Goal: Transaction & Acquisition: Obtain resource

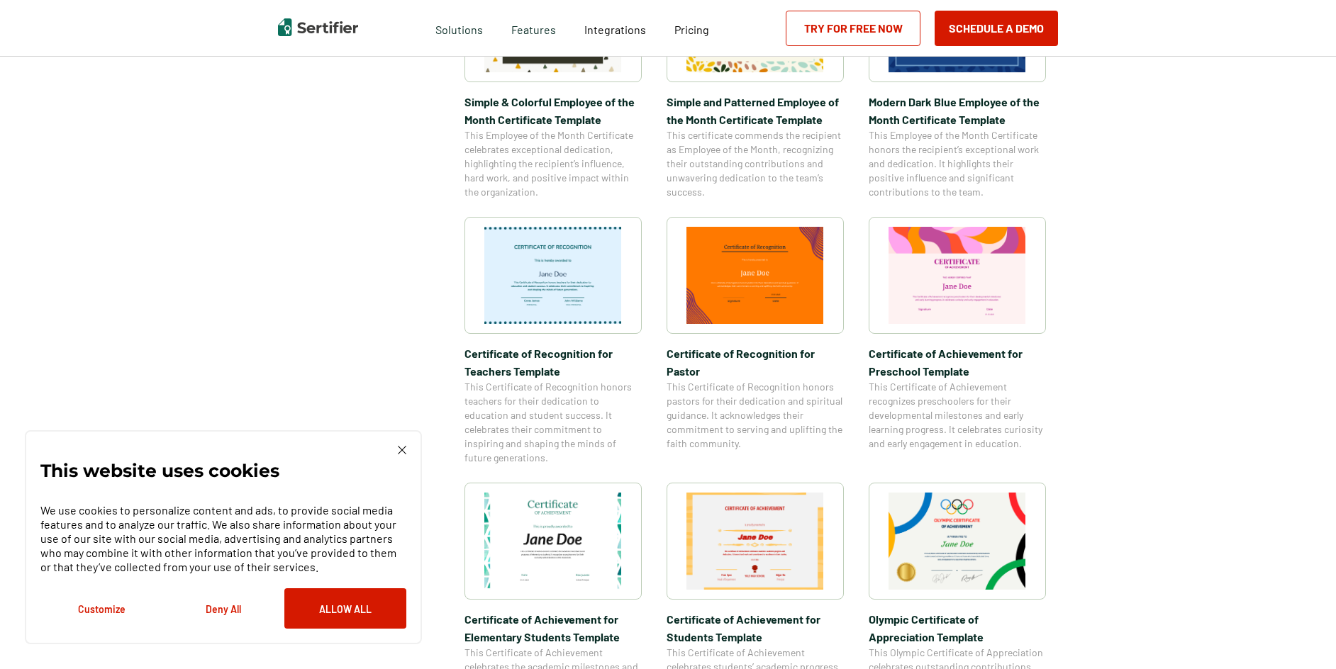
scroll to position [425, 0]
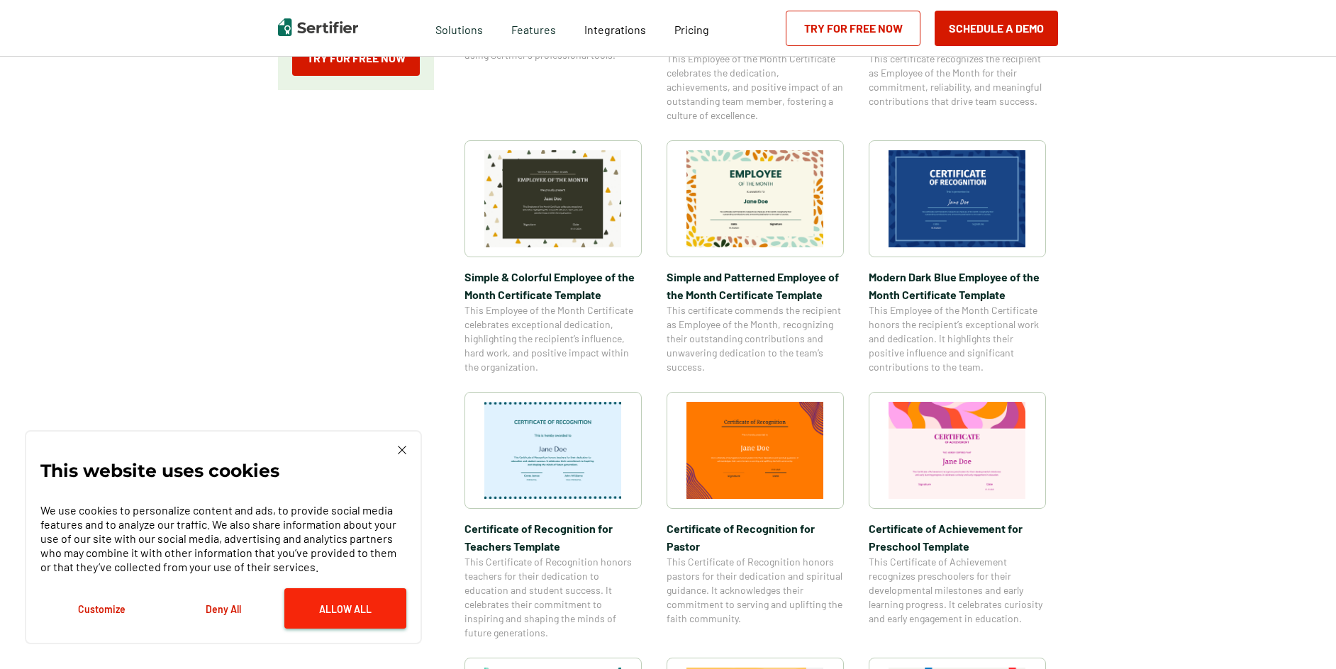
click at [347, 607] on button "Allow All" at bounding box center [345, 608] width 122 height 40
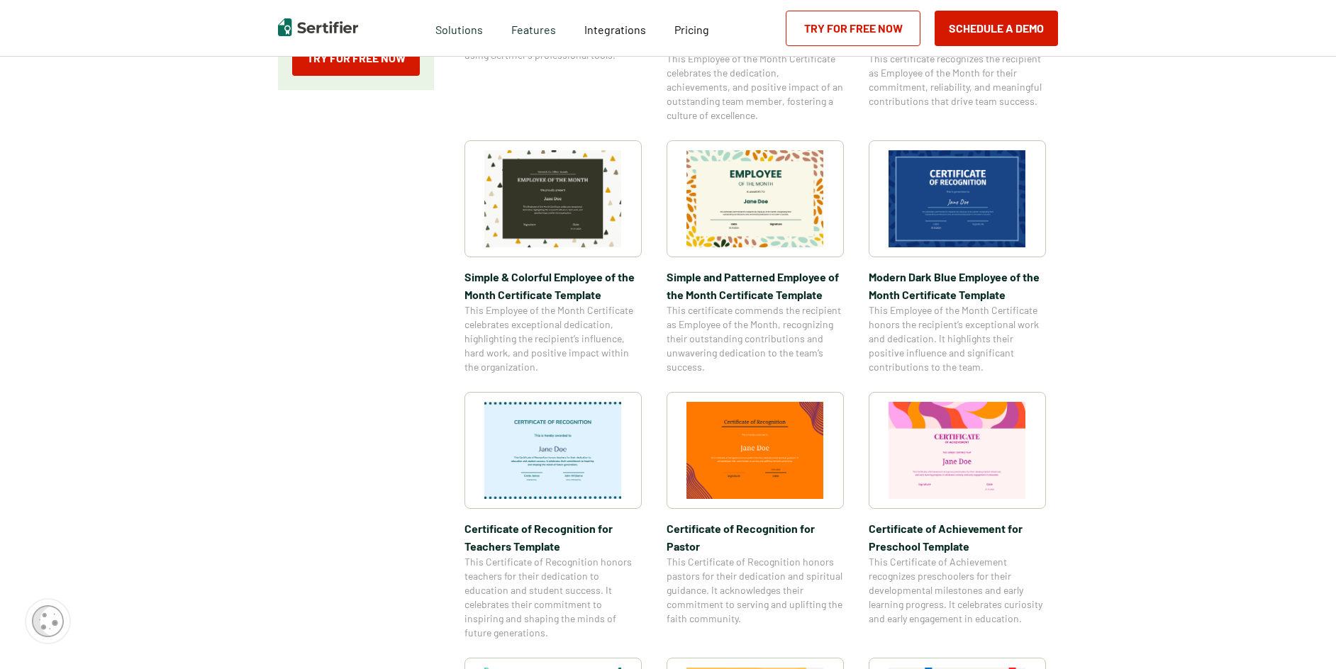
click at [548, 209] on img at bounding box center [553, 198] width 138 height 97
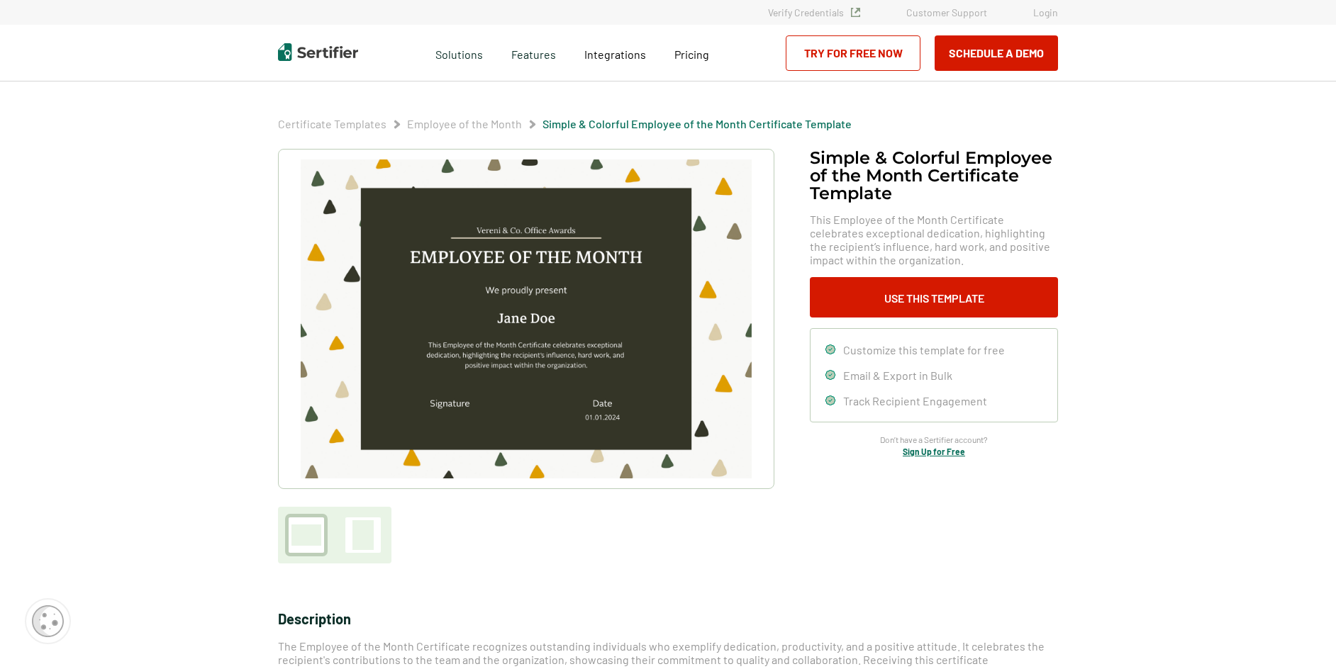
click at [542, 232] on img at bounding box center [526, 319] width 451 height 319
click at [924, 293] on button "Use This Template" at bounding box center [934, 297] width 248 height 40
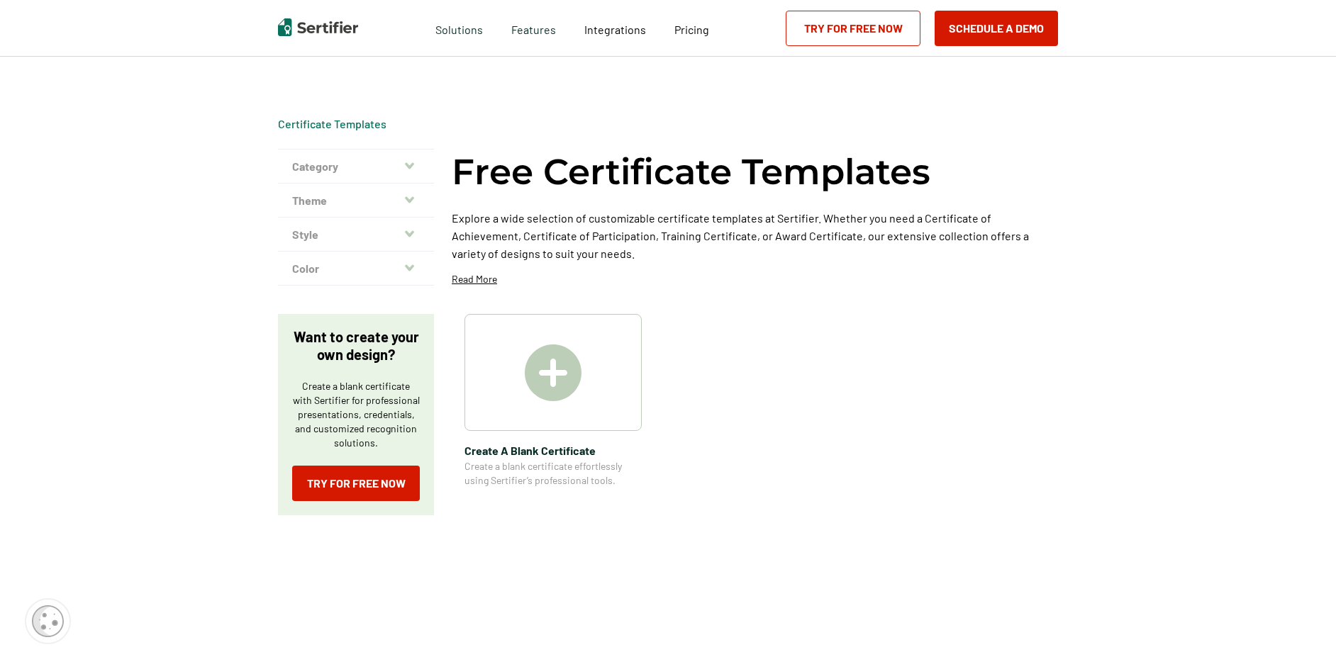
scroll to position [425, 0]
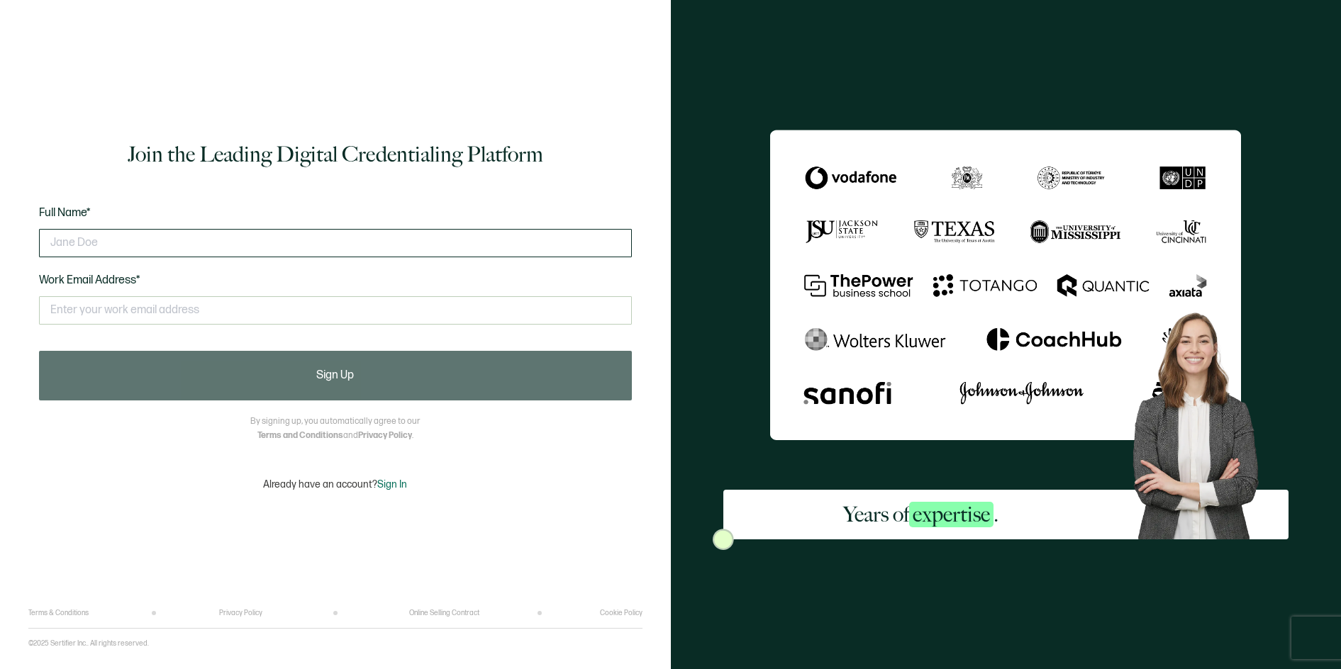
click at [335, 252] on input "text" at bounding box center [335, 243] width 593 height 28
